Goal: Check status: Verify the current state of an ongoing process or item

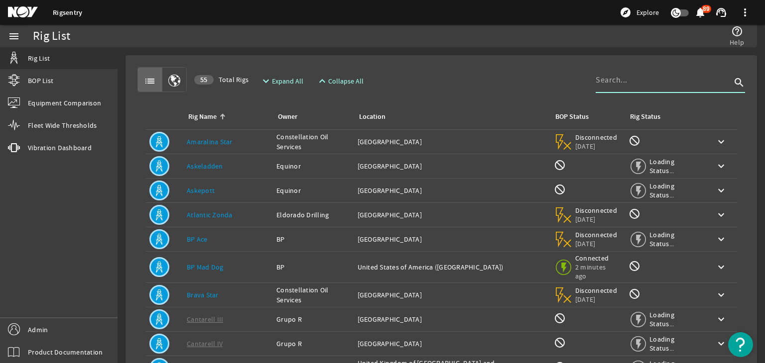
click at [651, 82] on input at bounding box center [663, 80] width 135 height 12
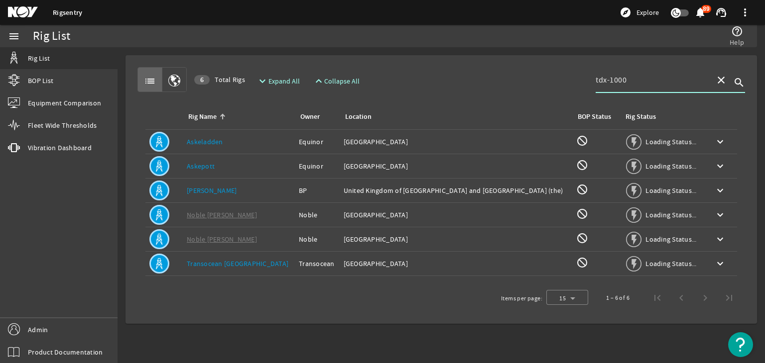
type input "tdx-1000"
click at [199, 142] on link "Askeladden" at bounding box center [205, 141] width 36 height 9
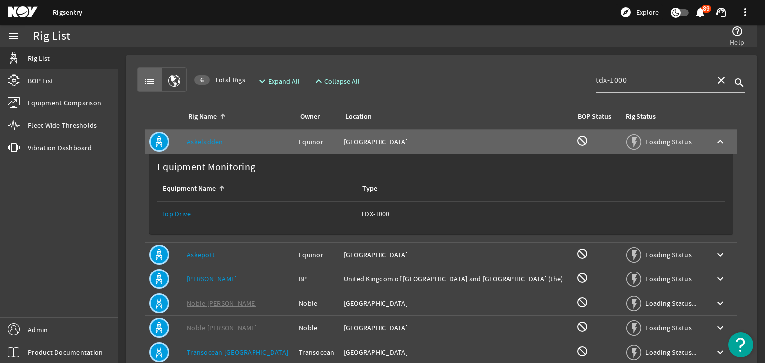
click at [185, 212] on link "Top Drive" at bounding box center [175, 214] width 29 height 9
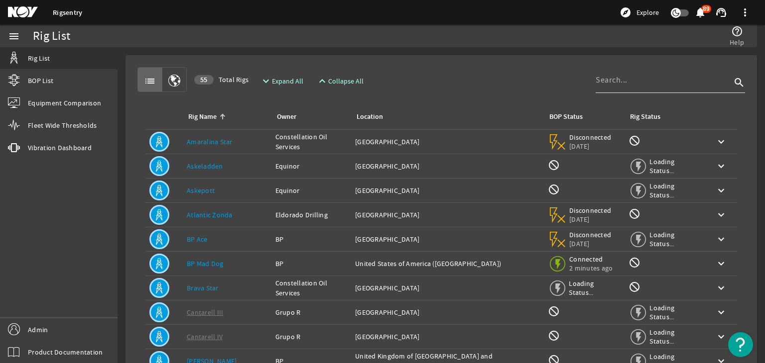
click at [649, 84] on input at bounding box center [663, 80] width 135 height 12
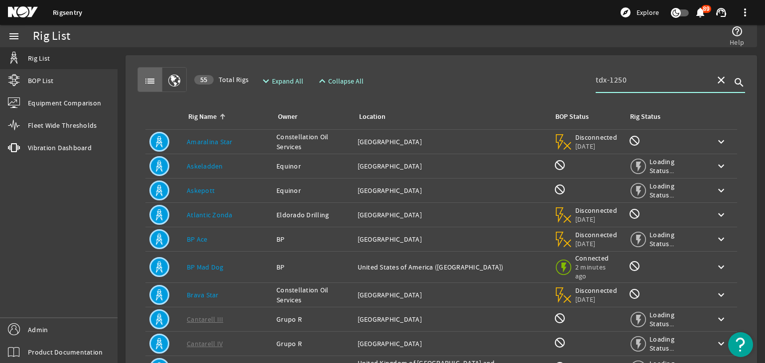
type input "tdx-1250"
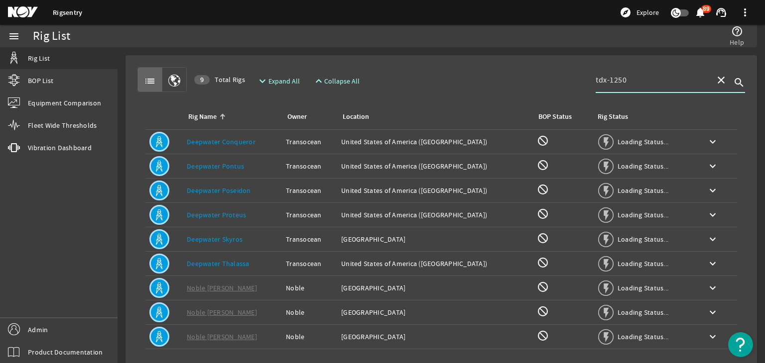
click at [267, 257] on td "Rig Name: Deepwater Thalassa" at bounding box center [232, 264] width 99 height 24
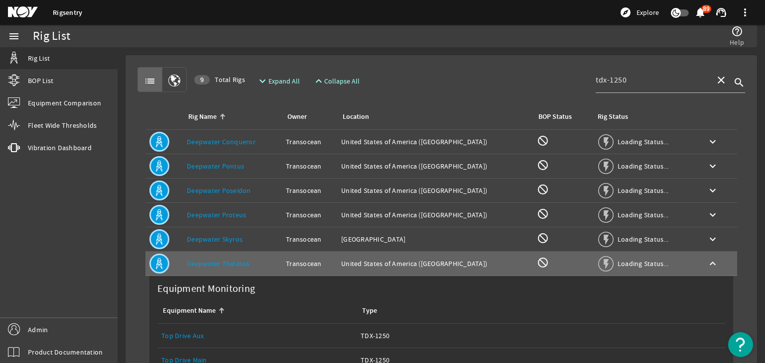
scroll to position [154, 0]
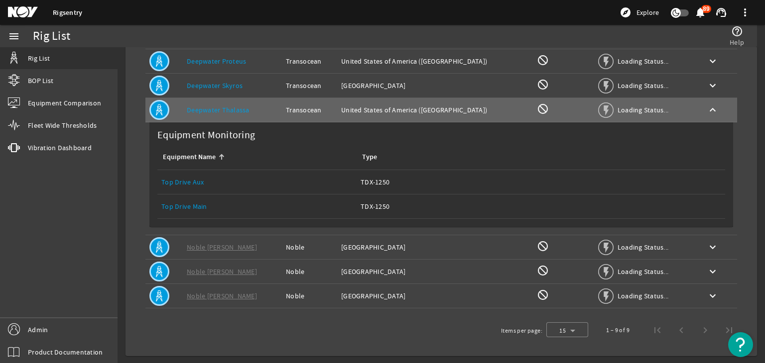
click at [201, 207] on link "Top Drive Main" at bounding box center [184, 206] width 46 height 9
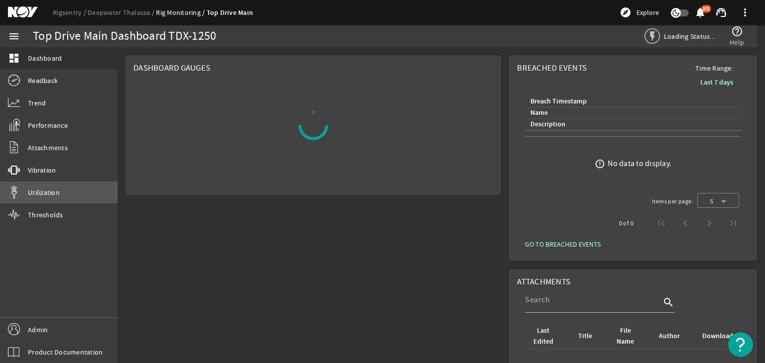
click at [54, 192] on span "Utilization" at bounding box center [44, 193] width 32 height 10
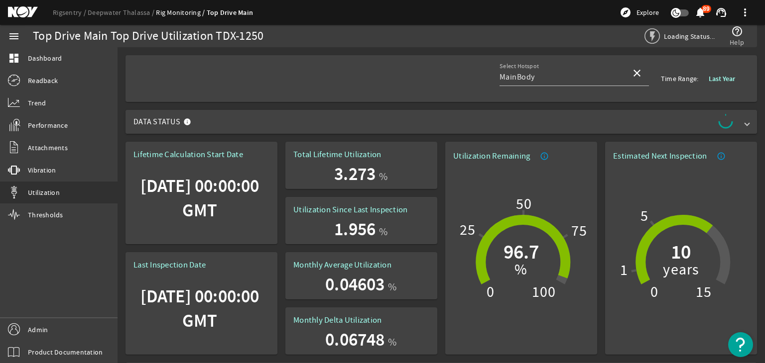
click at [401, 124] on span "Data Status" at bounding box center [438, 122] width 611 height 16
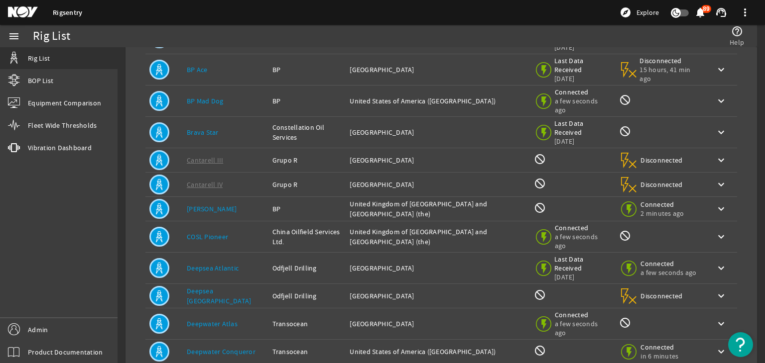
scroll to position [222, 0]
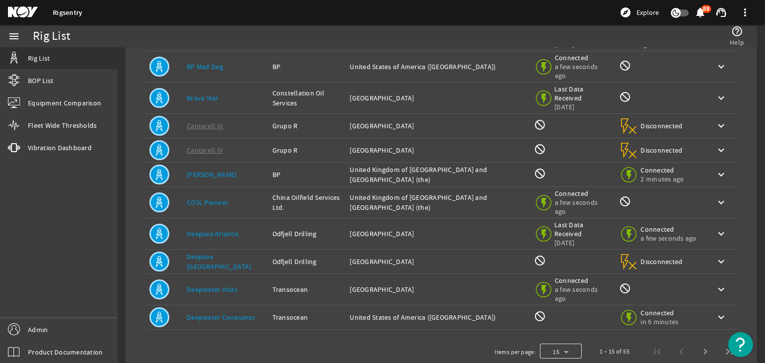
click at [561, 340] on div at bounding box center [561, 352] width 42 height 24
click at [456, 323] on div at bounding box center [382, 181] width 765 height 363
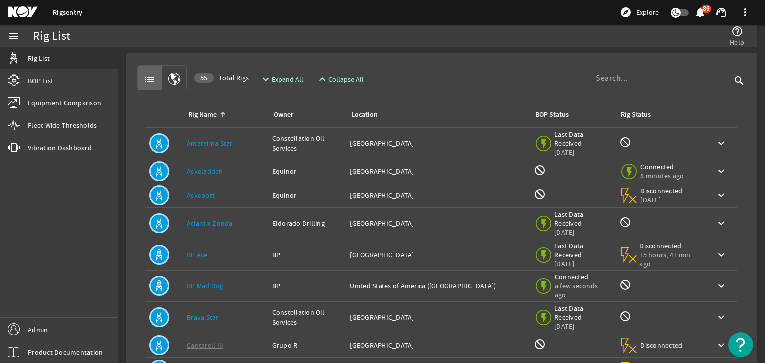
scroll to position [0, 0]
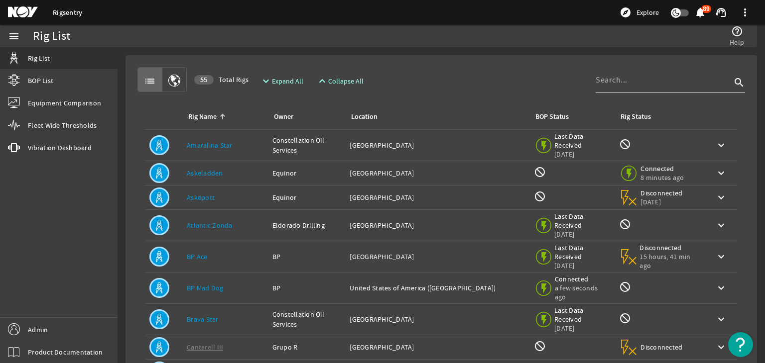
click at [631, 68] on div at bounding box center [663, 80] width 135 height 26
click at [627, 76] on input at bounding box center [663, 80] width 135 height 12
type input "[PERSON_NAME]"
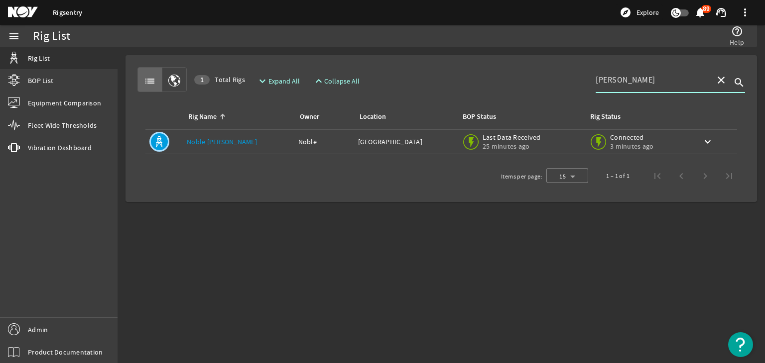
click at [206, 137] on link "Noble [PERSON_NAME]" at bounding box center [222, 141] width 70 height 9
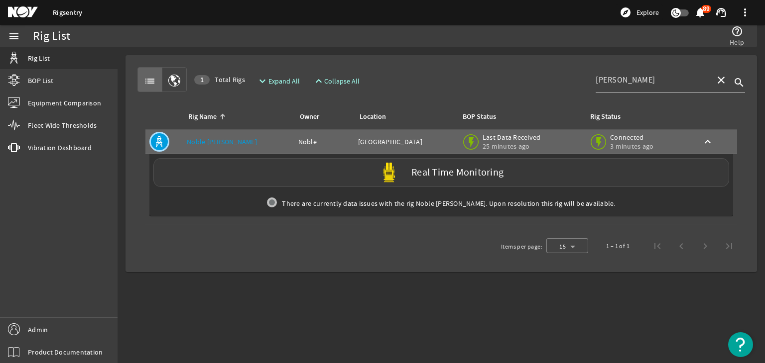
click at [316, 176] on div "Real Time Monitoring" at bounding box center [441, 172] width 576 height 29
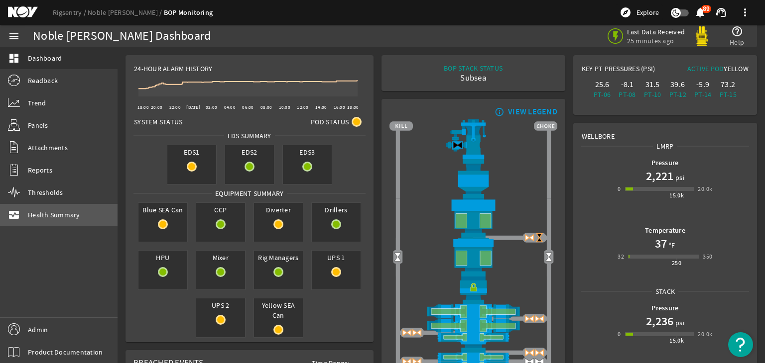
click at [48, 212] on span "Health Summary" at bounding box center [54, 215] width 52 height 10
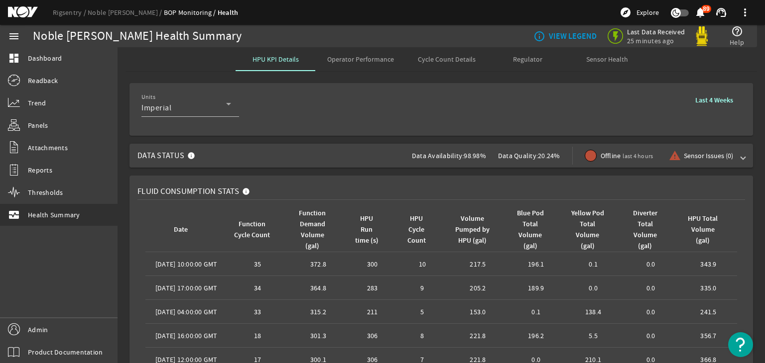
click at [737, 160] on mat-expansion-panel-header "Data Status Data Availability: 98.98% Data Quality: 20.24% Offline last 4 hours…" at bounding box center [440, 156] width 623 height 24
